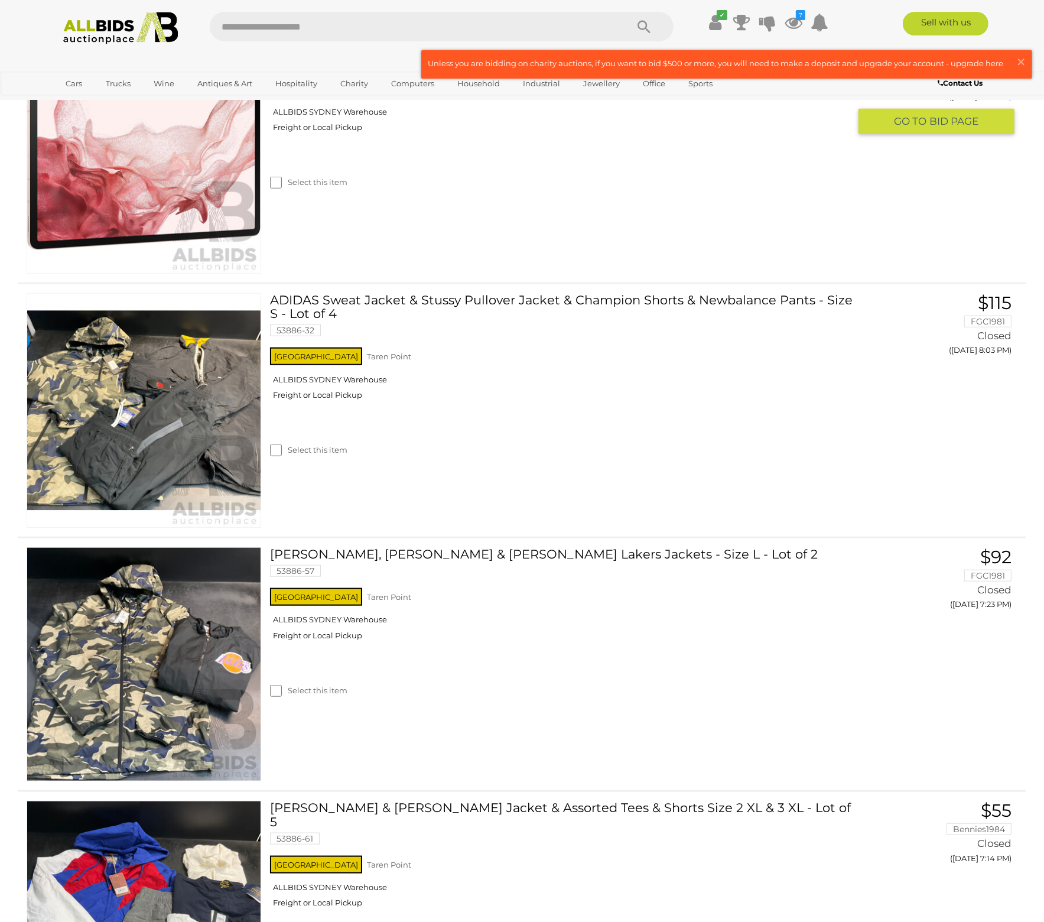
scroll to position [1070, 0]
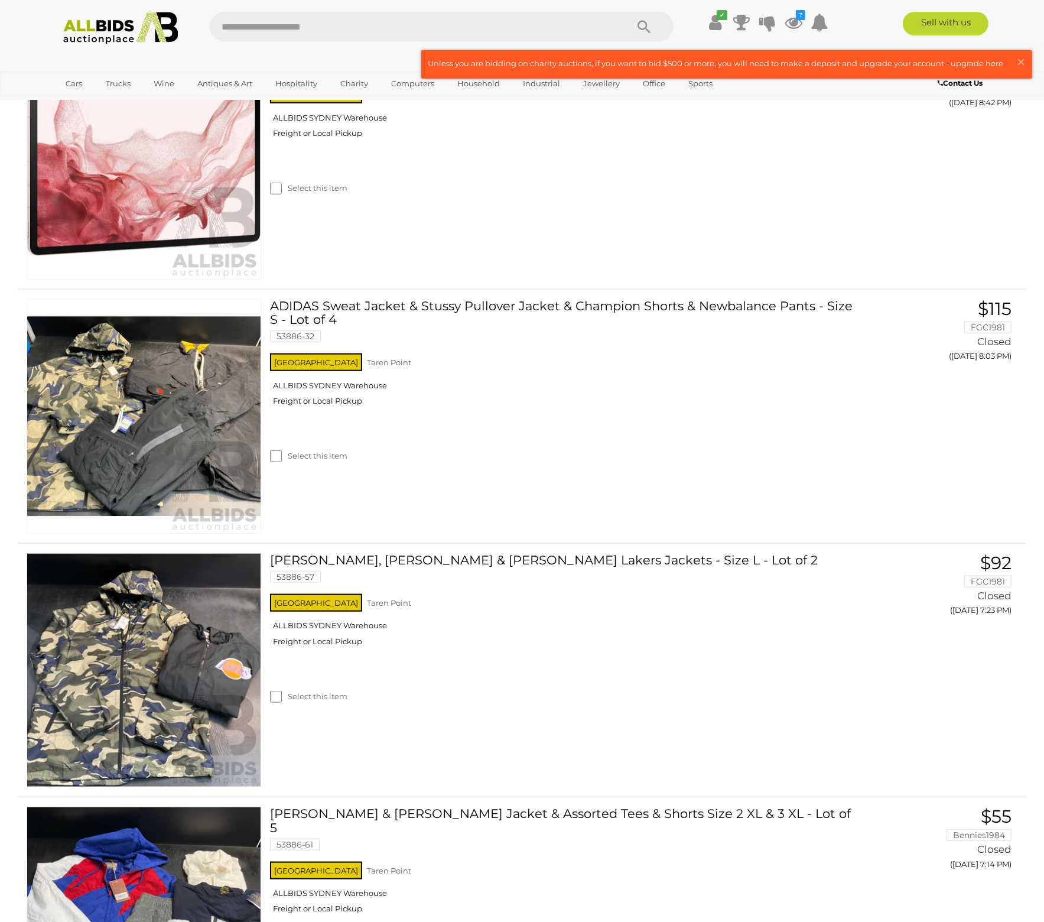
click at [7, 41] on div "✔ Track & Trace 7" at bounding box center [522, 23] width 1044 height 47
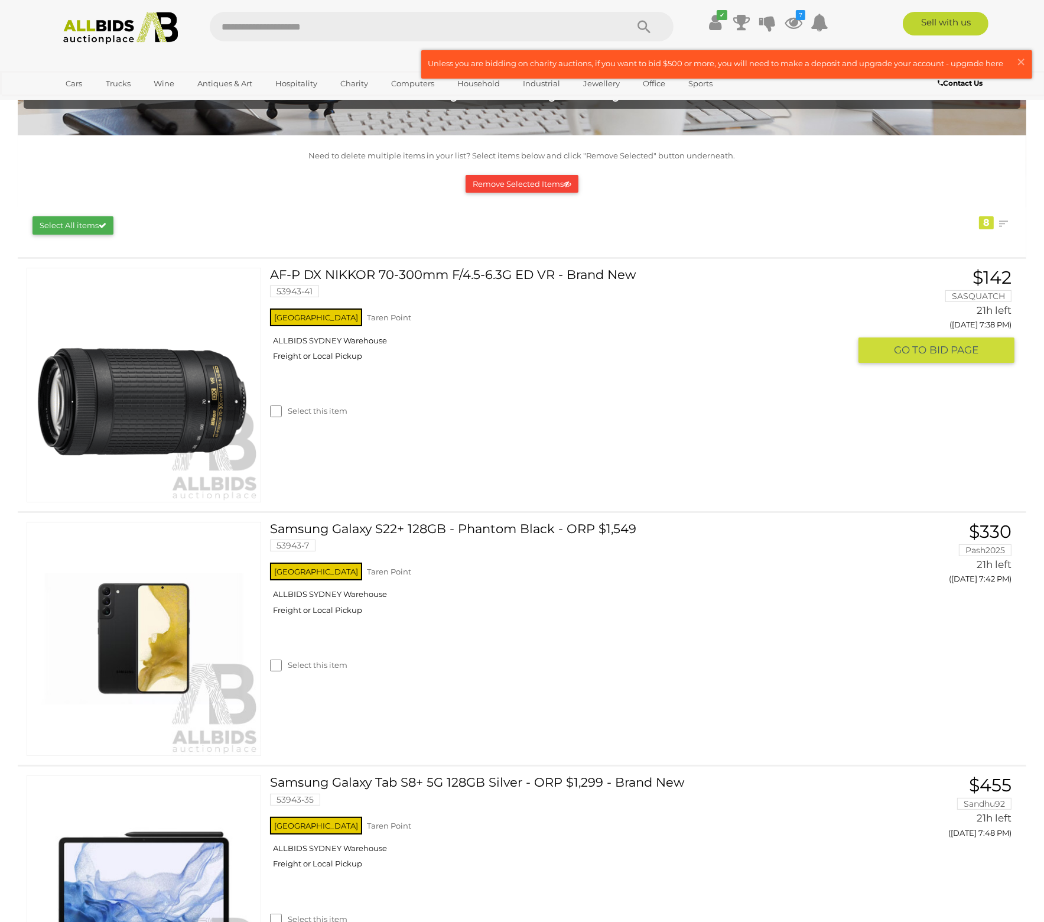
scroll to position [0, 0]
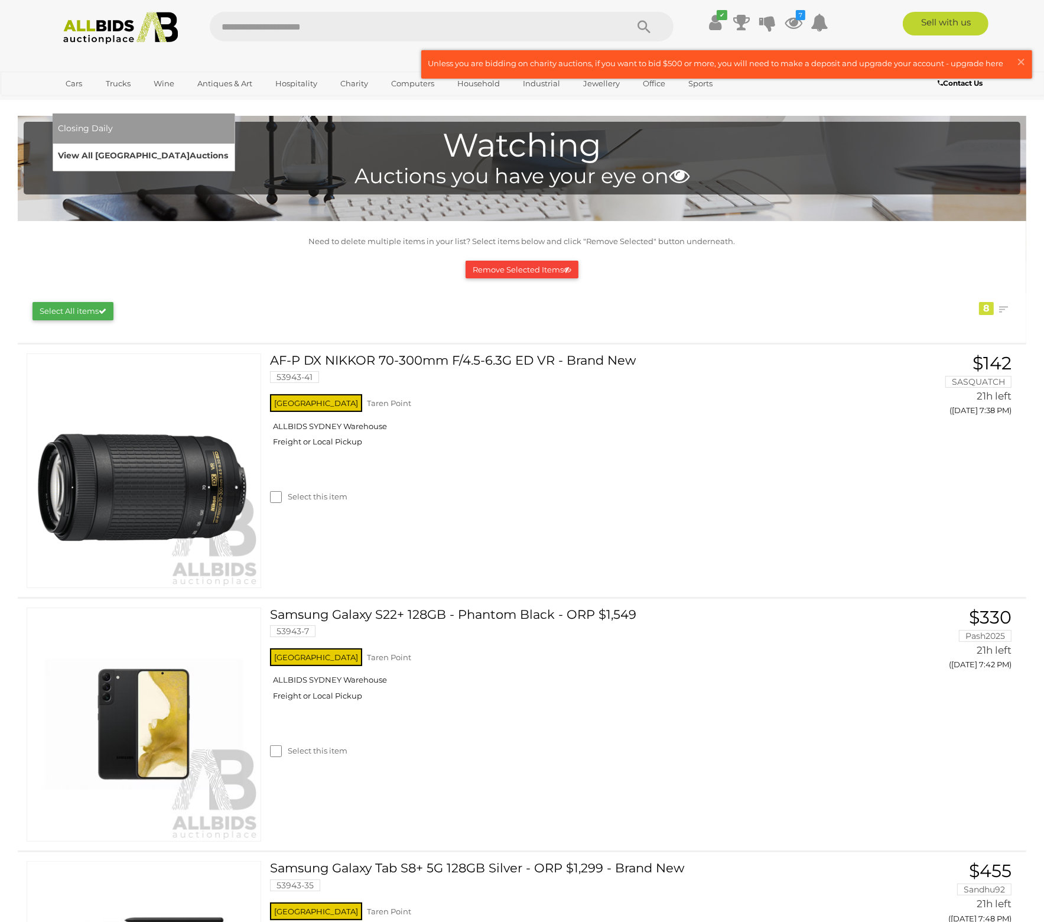
click at [229, 147] on link "View All Sydney Auctions" at bounding box center [143, 156] width 170 height 18
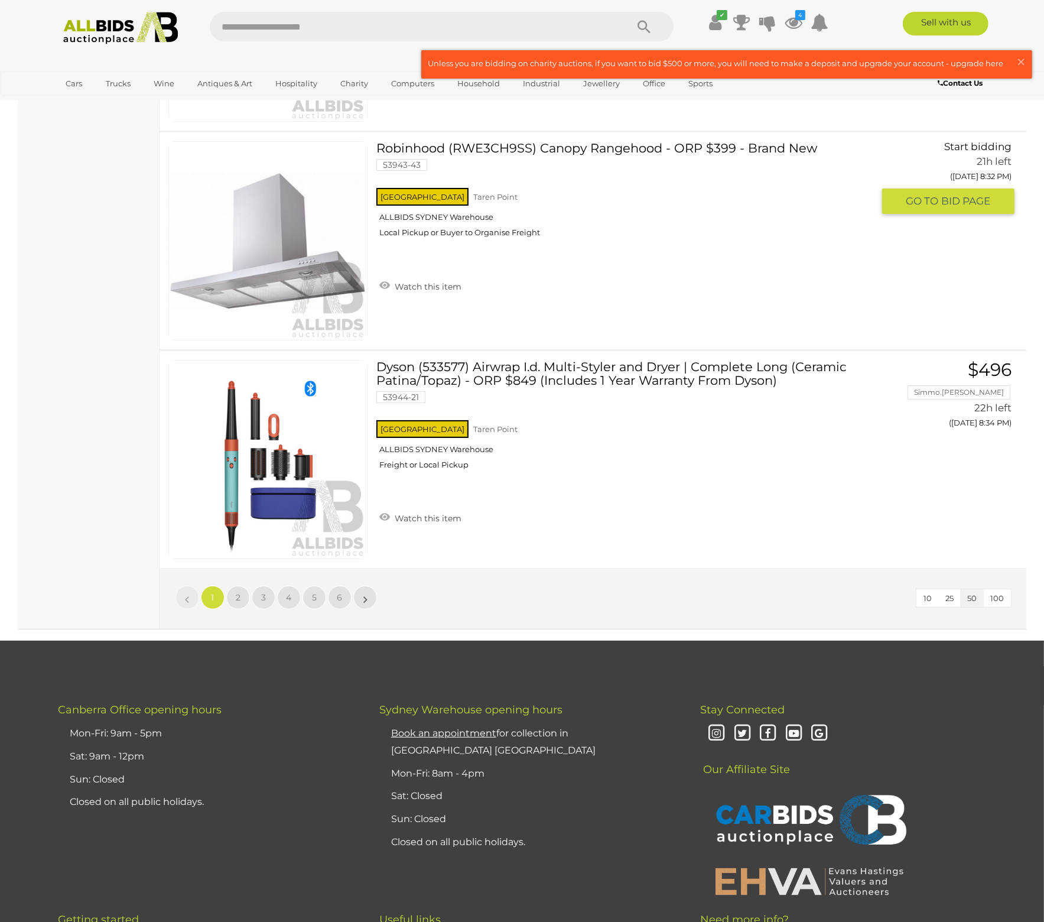
scroll to position [10575, 0]
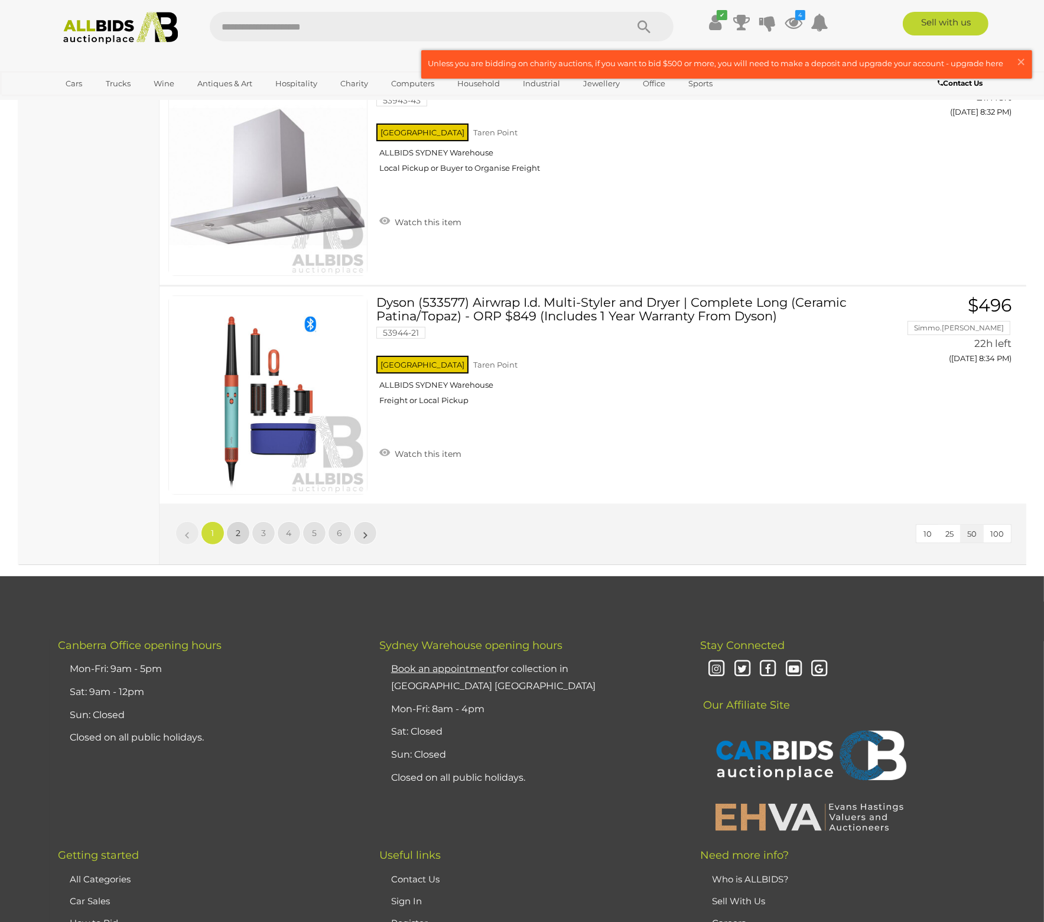
click at [233, 521] on link "2" at bounding box center [238, 533] width 24 height 24
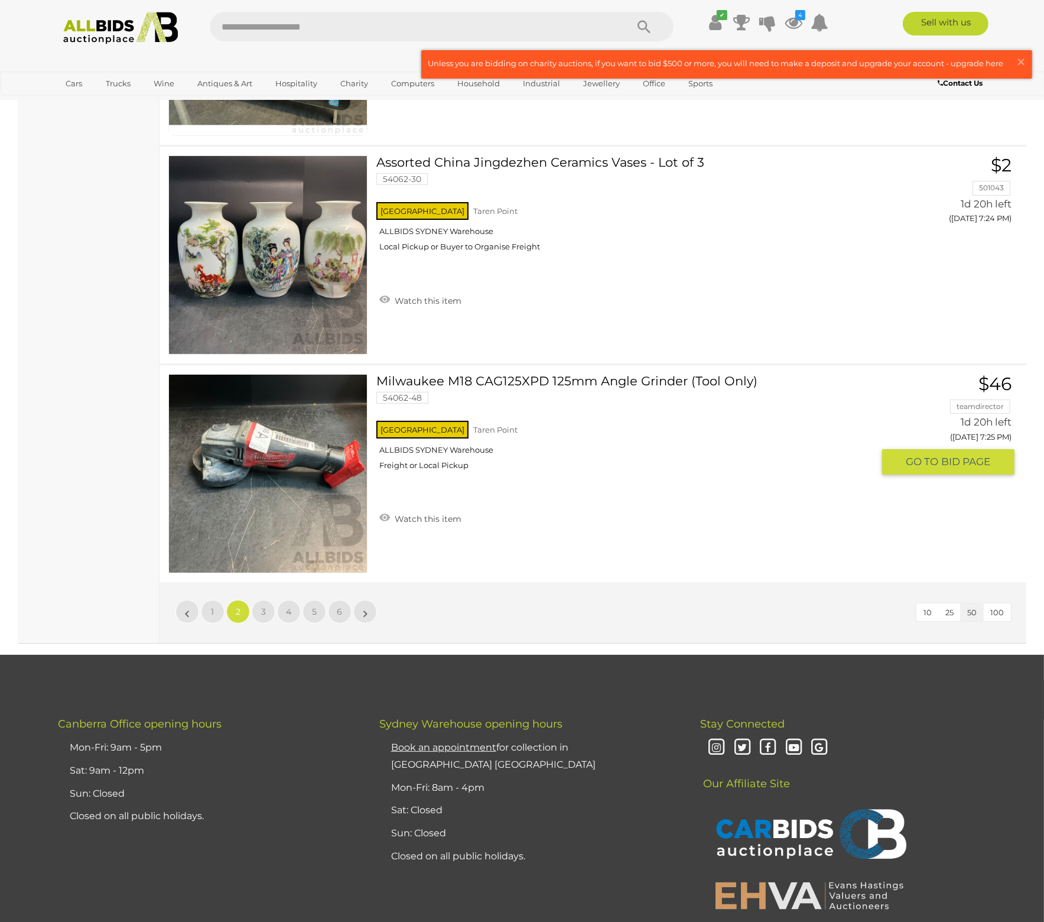
scroll to position [10693, 0]
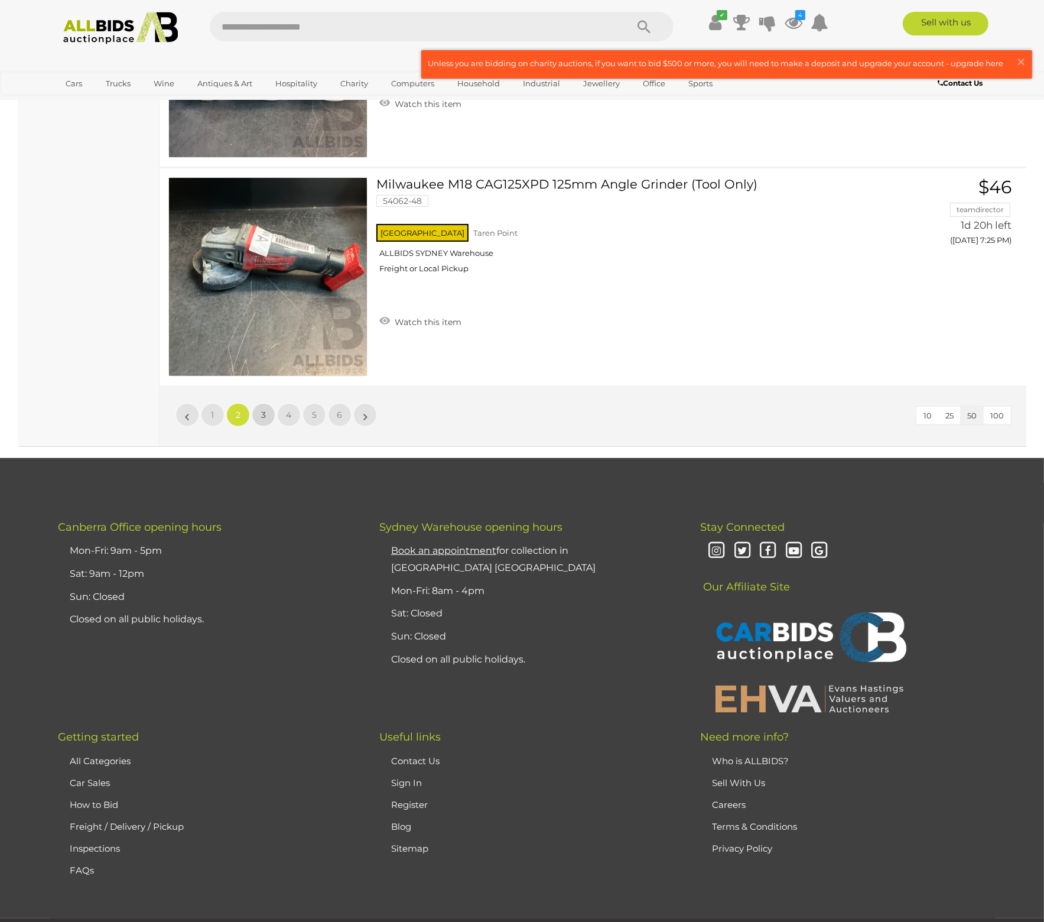
click at [271, 403] on link "3" at bounding box center [264, 415] width 24 height 24
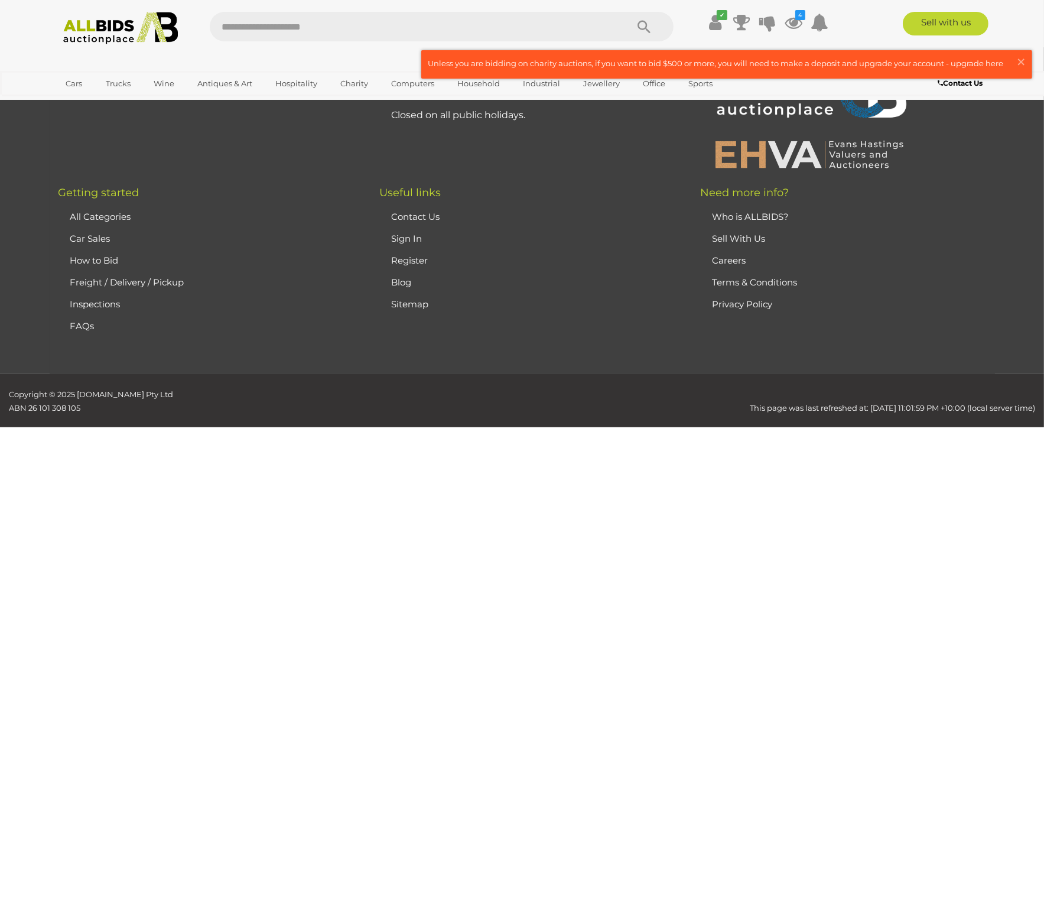
scroll to position [38, 0]
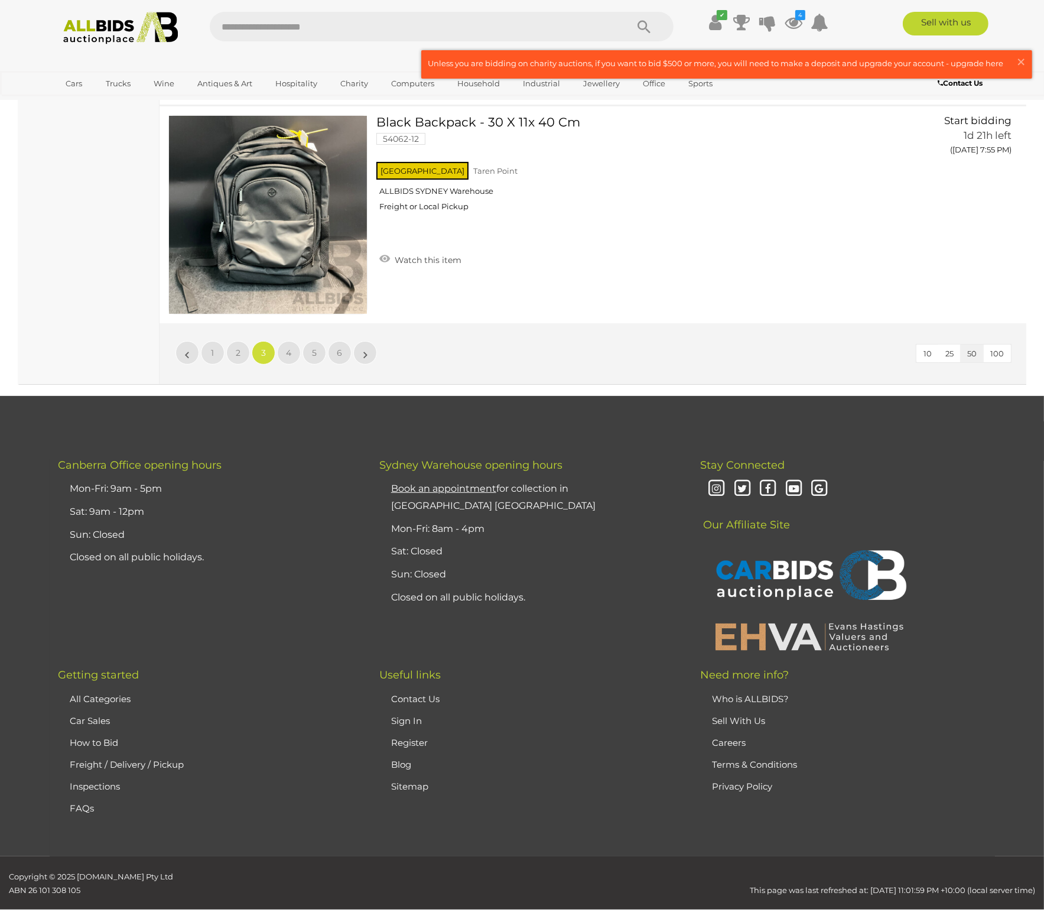
scroll to position [10755, 0]
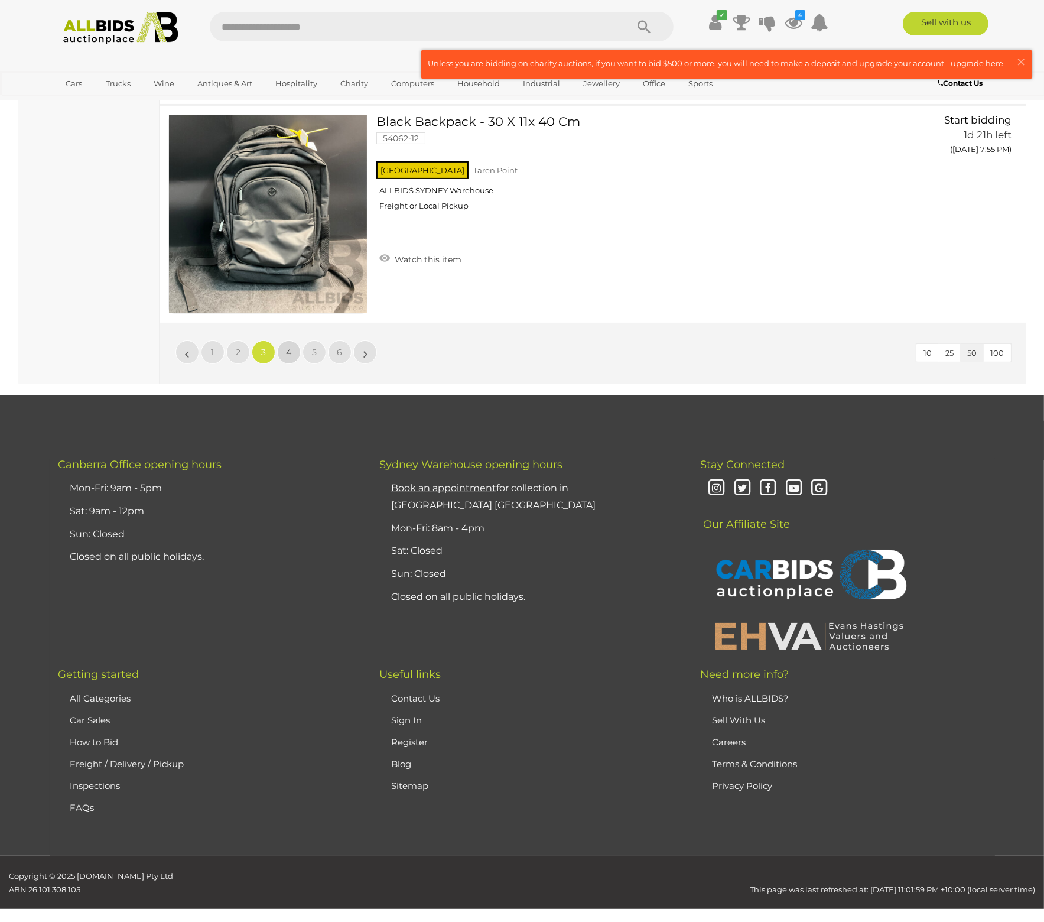
click at [285, 340] on link "4" at bounding box center [289, 352] width 24 height 24
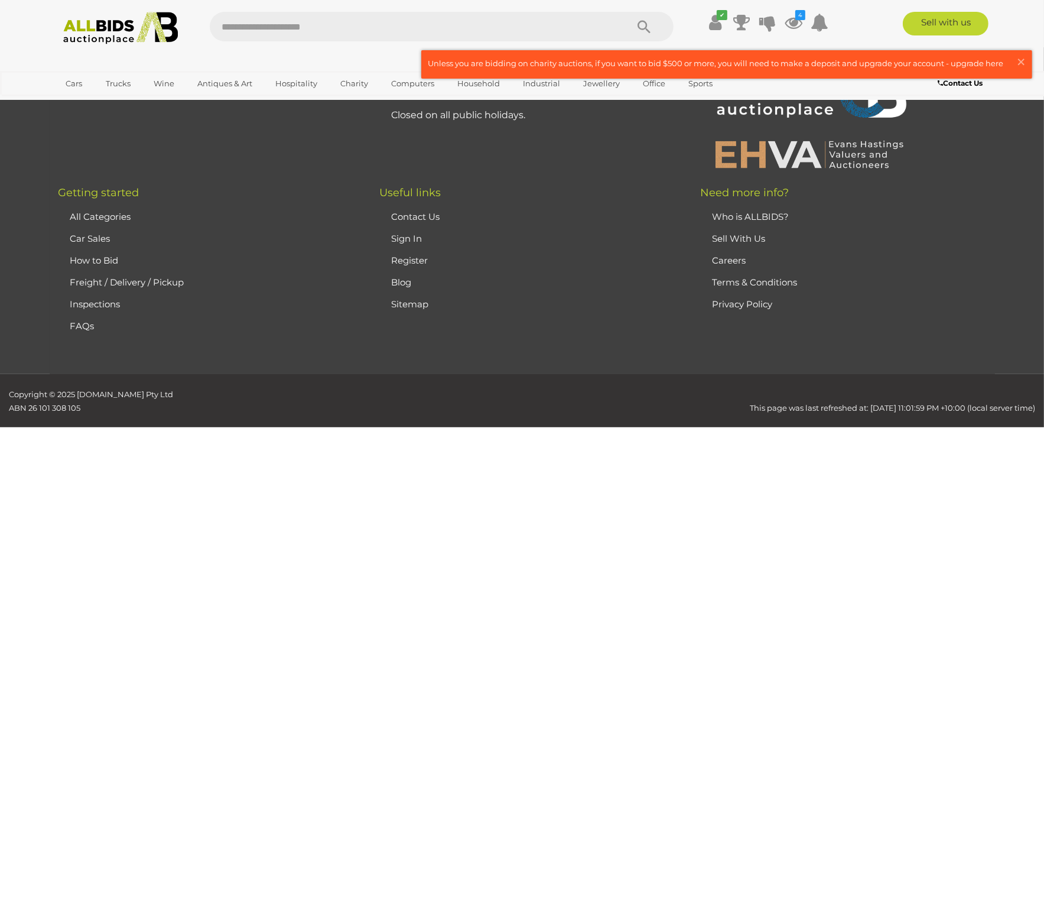
scroll to position [38, 0]
